Goal: Information Seeking & Learning: Learn about a topic

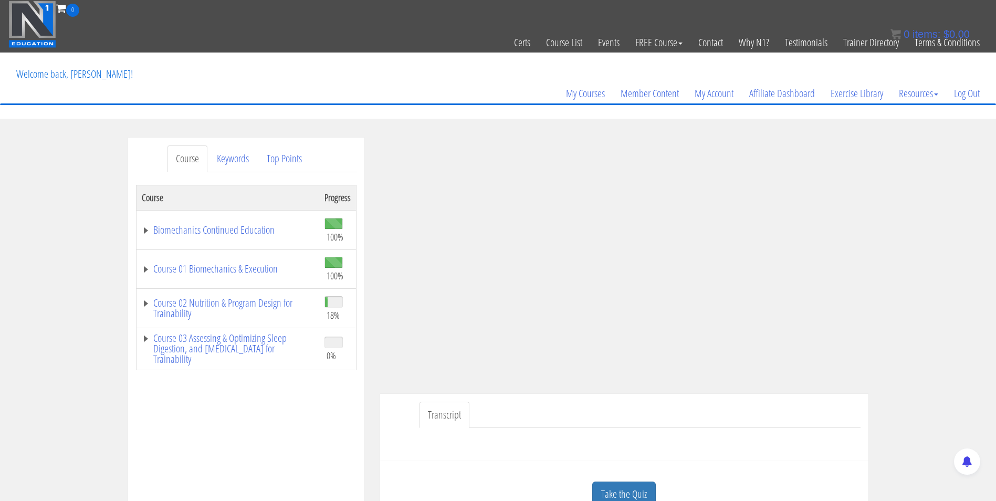
scroll to position [74, 0]
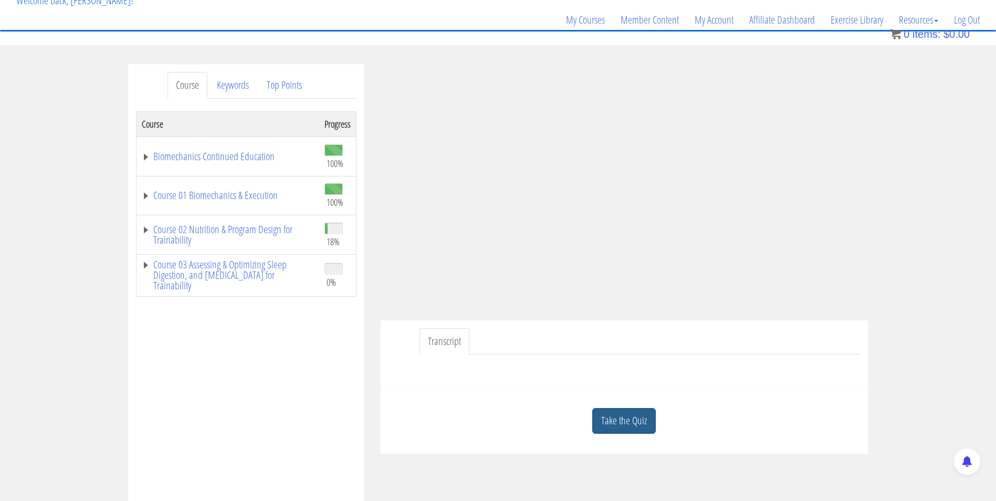
click at [622, 427] on link "Take the Quiz" at bounding box center [624, 421] width 64 height 26
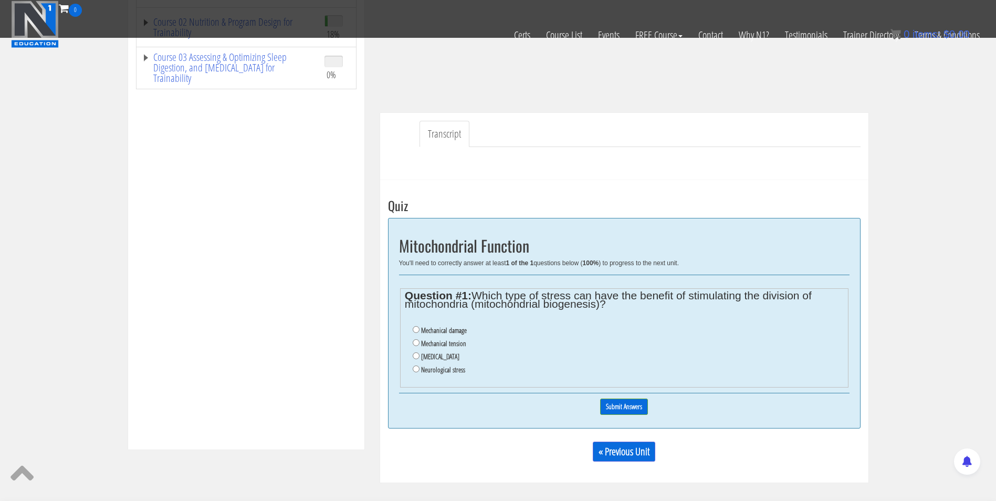
scroll to position [228, 0]
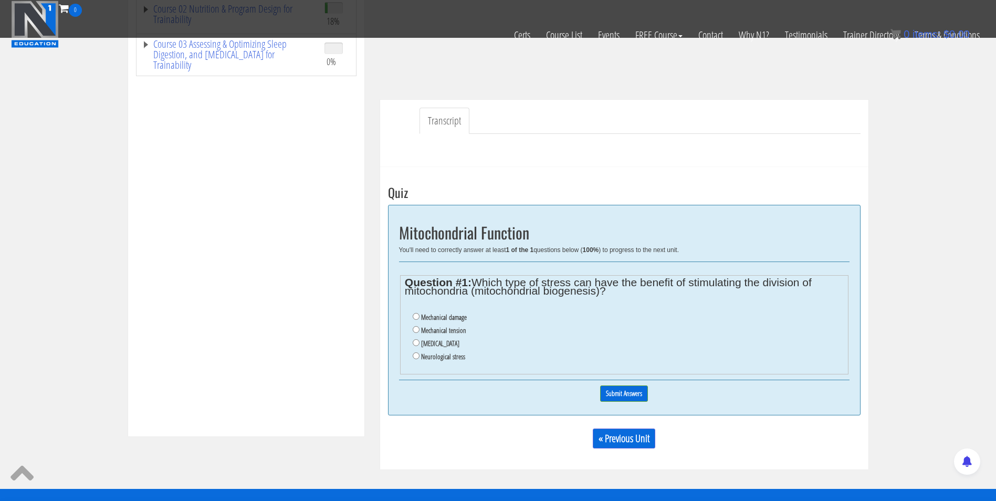
click at [429, 342] on label "Oxidative stress" at bounding box center [440, 343] width 38 height 8
click at [420, 342] on input "Oxidative stress" at bounding box center [416, 342] width 7 height 7
radio input "true"
click at [632, 394] on input "Submit Answers" at bounding box center [624, 394] width 48 height 16
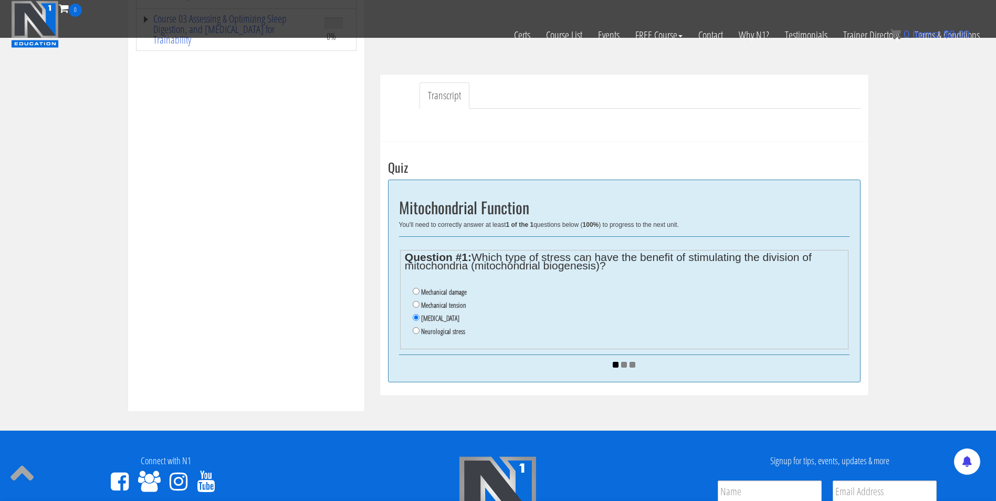
scroll to position [253, 0]
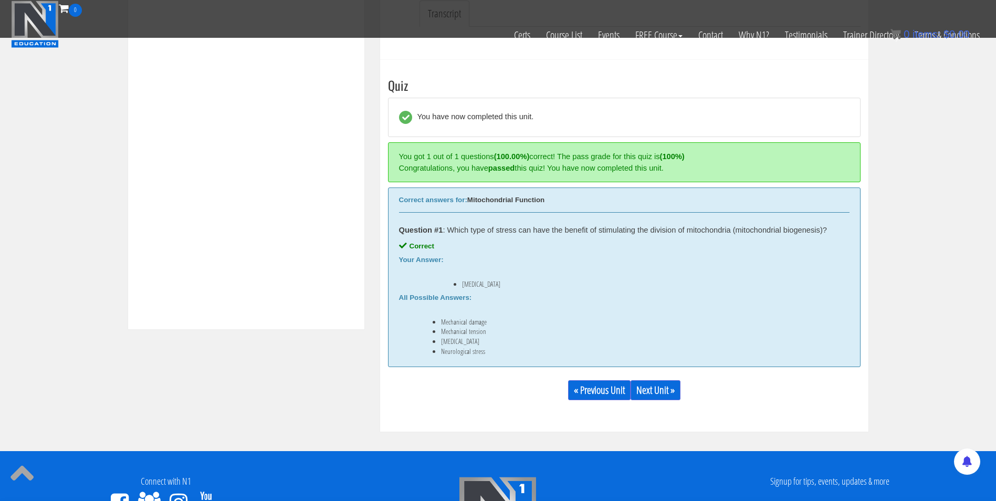
scroll to position [380, 0]
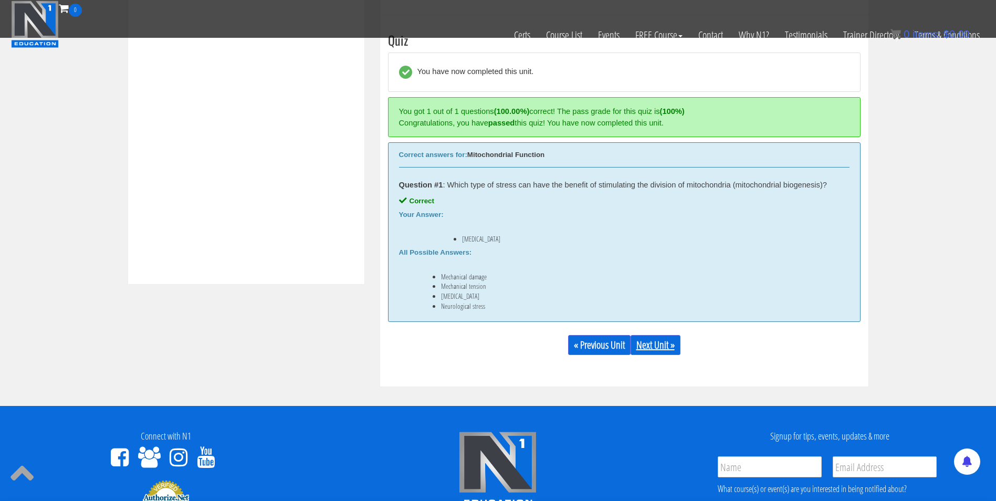
click at [656, 349] on link "Next Unit »" at bounding box center [656, 345] width 50 height 20
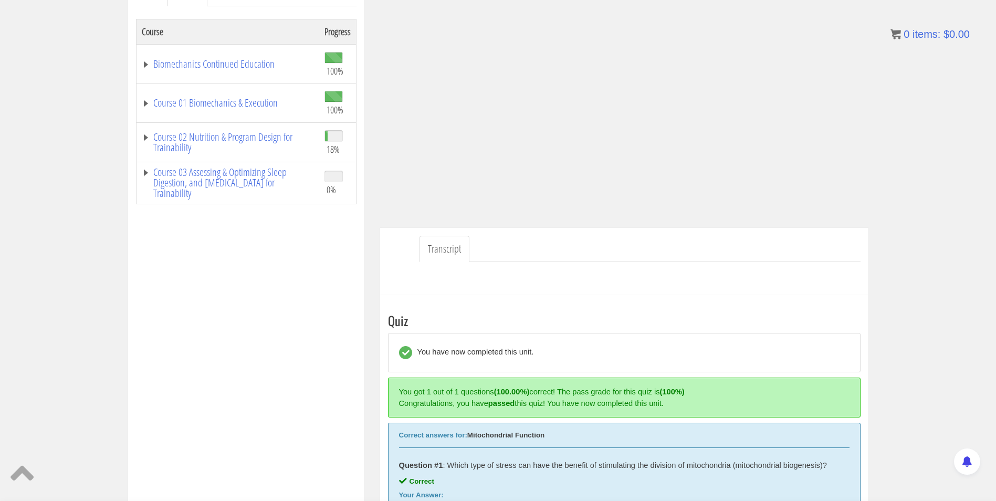
scroll to position [165, 0]
